Goal: Use online tool/utility: Utilize a website feature to perform a specific function

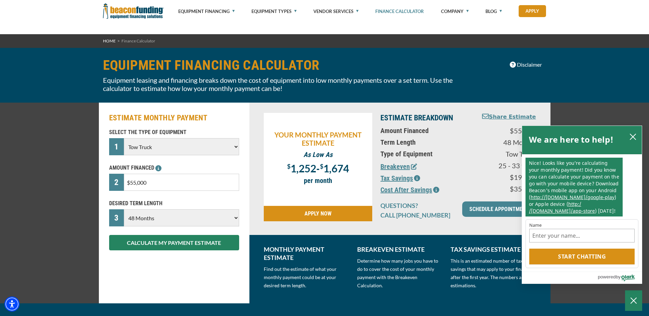
select select "5"
select select "48"
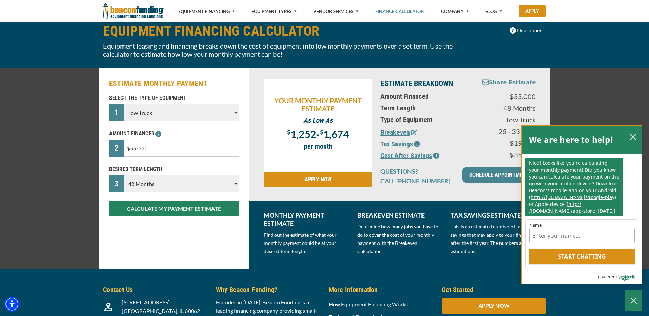
drag, startPoint x: 625, startPoint y: 133, endPoint x: 641, endPoint y: 135, distance: 15.9
click at [642, 134] on div "We are here to help!" at bounding box center [582, 140] width 120 height 28
click at [641, 135] on div "We are here to help!" at bounding box center [582, 140] width 120 height 28
click at [632, 135] on icon "close chatbox" at bounding box center [632, 136] width 7 height 7
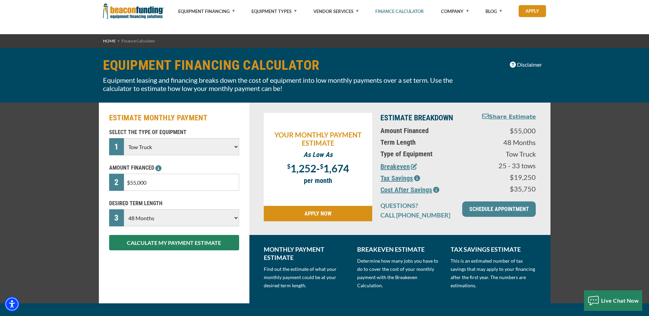
select select "5"
select select "48"
